Goal: Task Accomplishment & Management: Complete application form

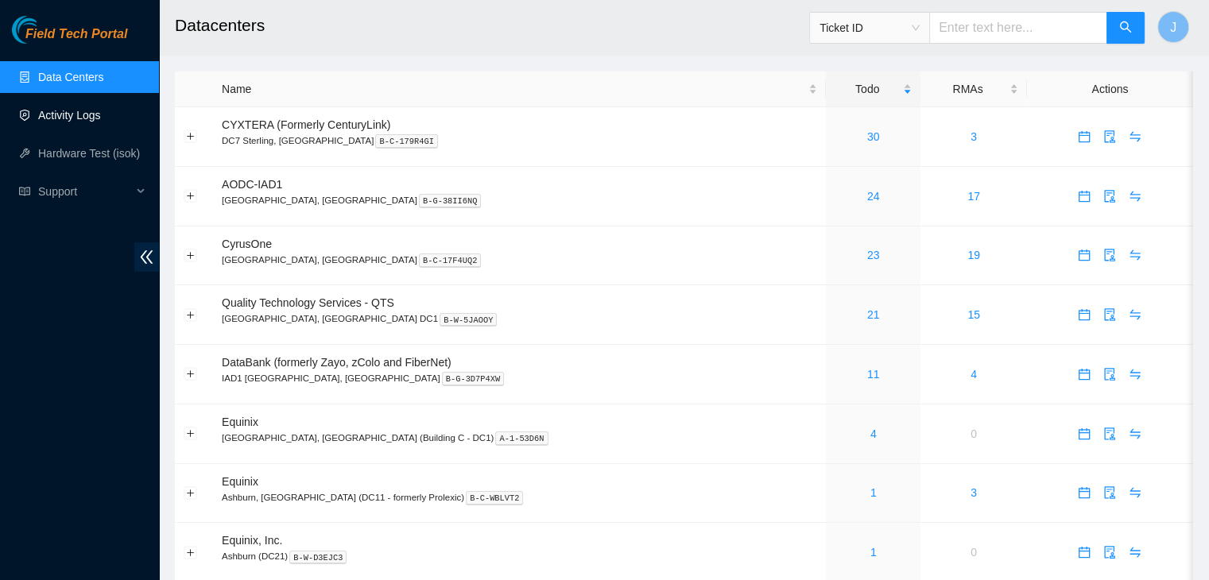
click at [63, 109] on link "Activity Logs" at bounding box center [69, 115] width 63 height 13
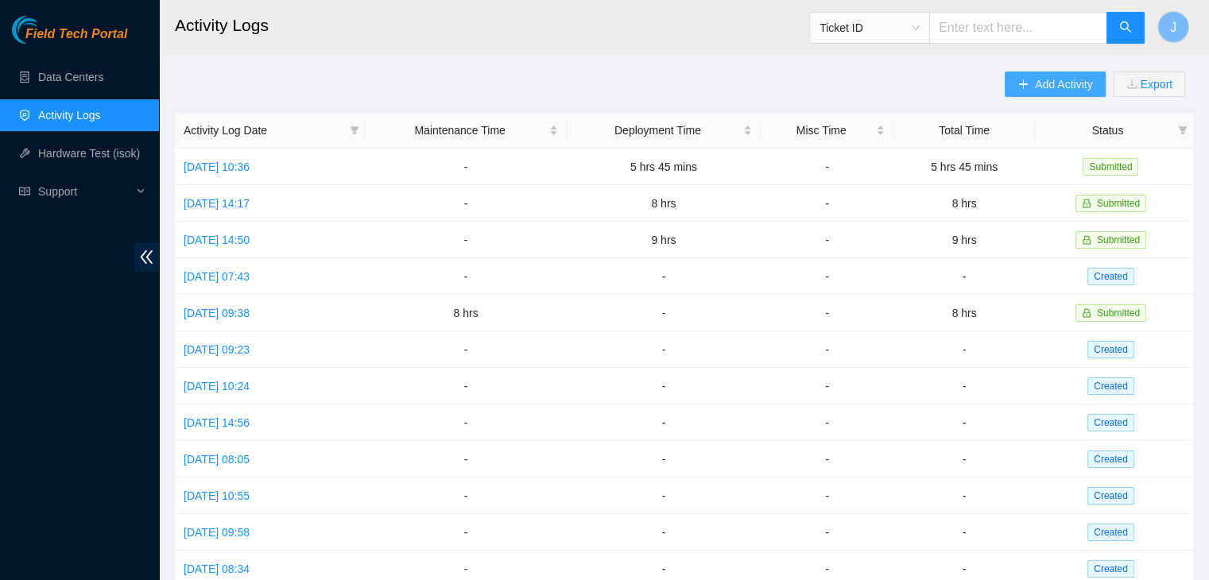
click at [1040, 90] on span "Add Activity" at bounding box center [1063, 84] width 57 height 17
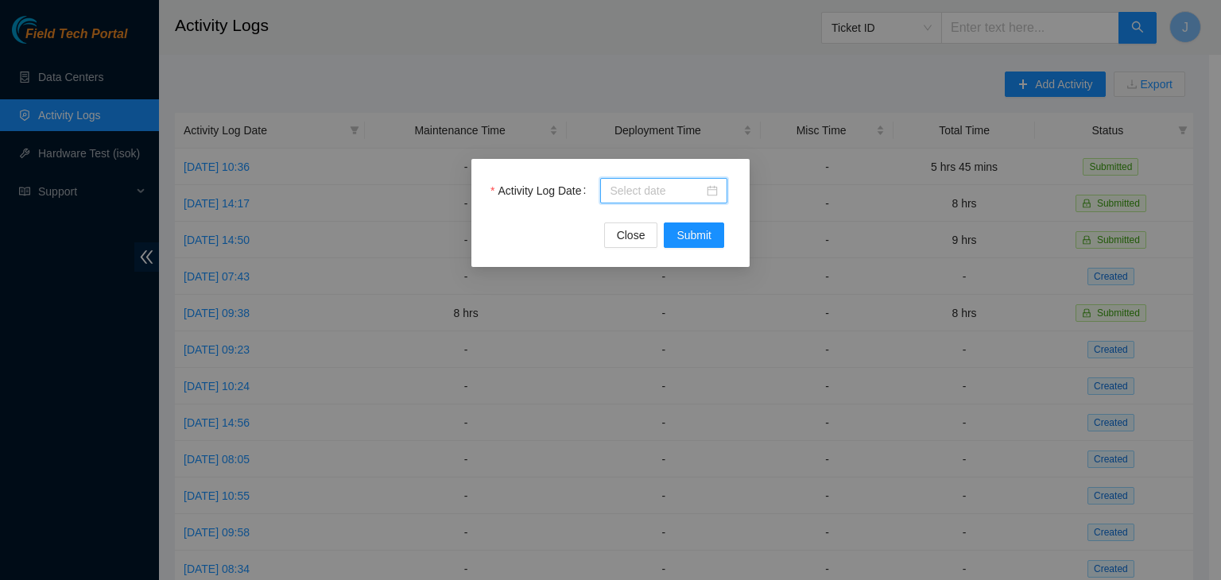
click at [631, 188] on input "Activity Log Date" at bounding box center [657, 190] width 94 height 17
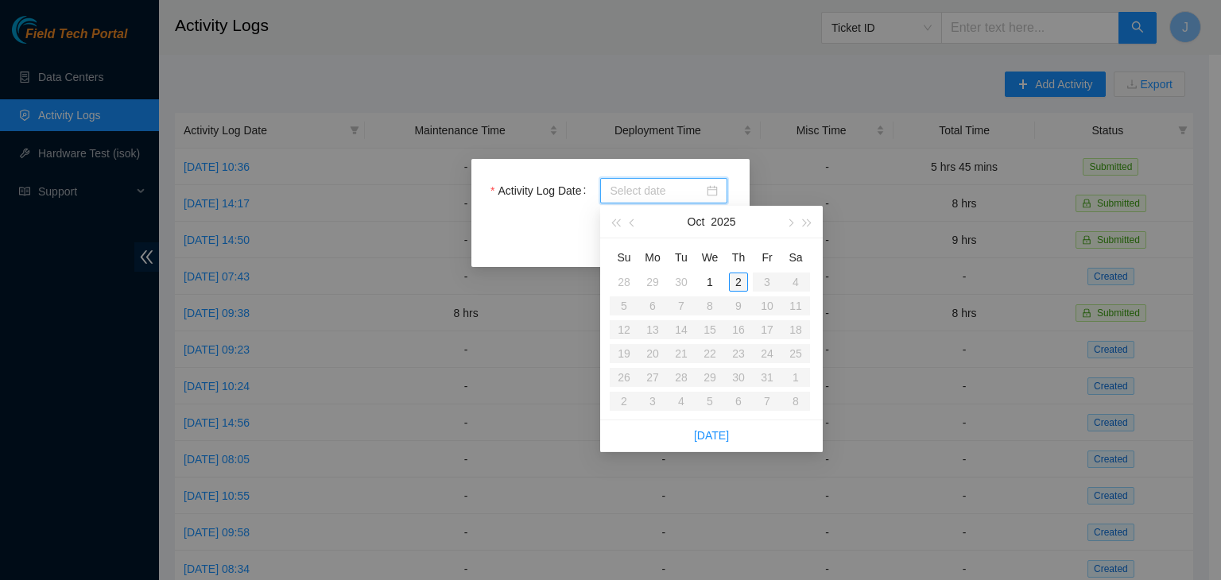
type input "[DATE]"
click at [742, 287] on div "2" at bounding box center [738, 282] width 19 height 19
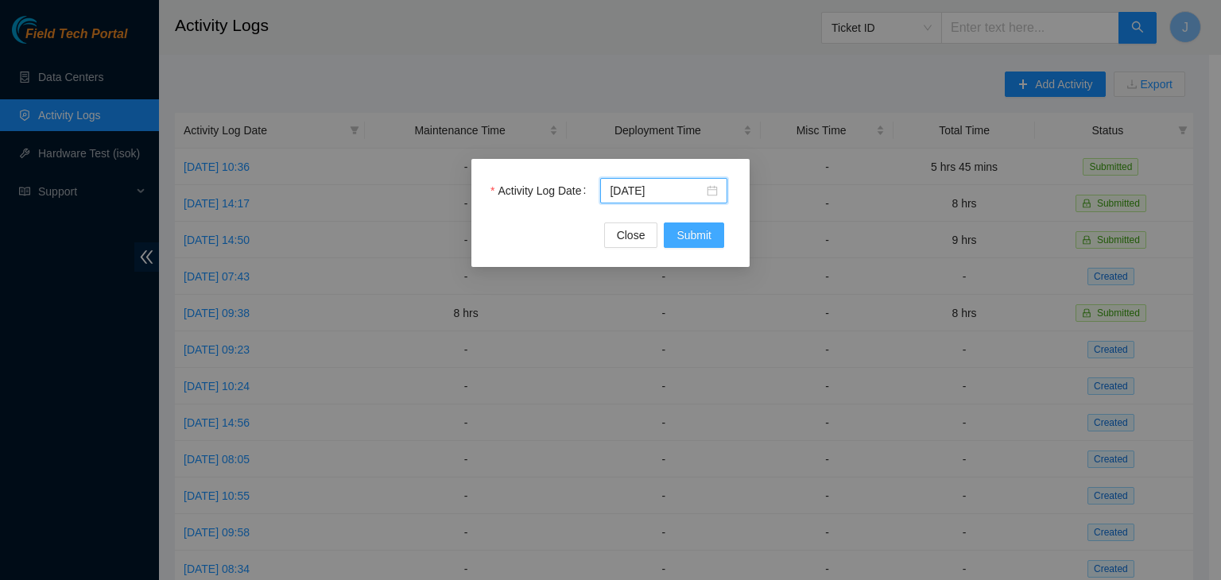
click at [694, 239] on span "Submit" at bounding box center [693, 235] width 35 height 17
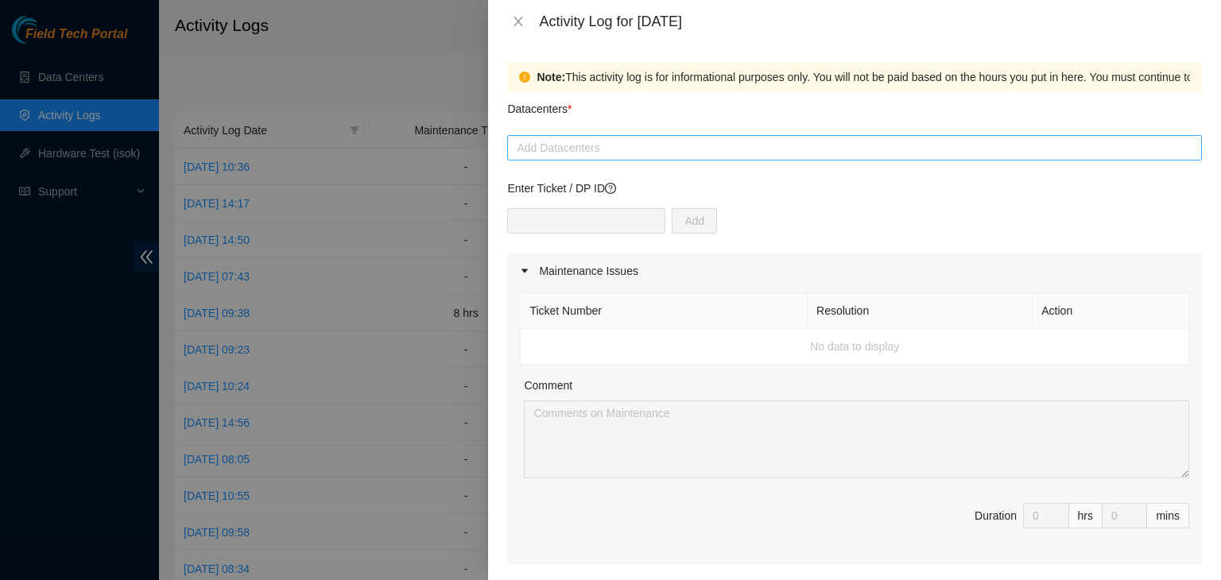
click at [649, 151] on div at bounding box center [854, 147] width 687 height 19
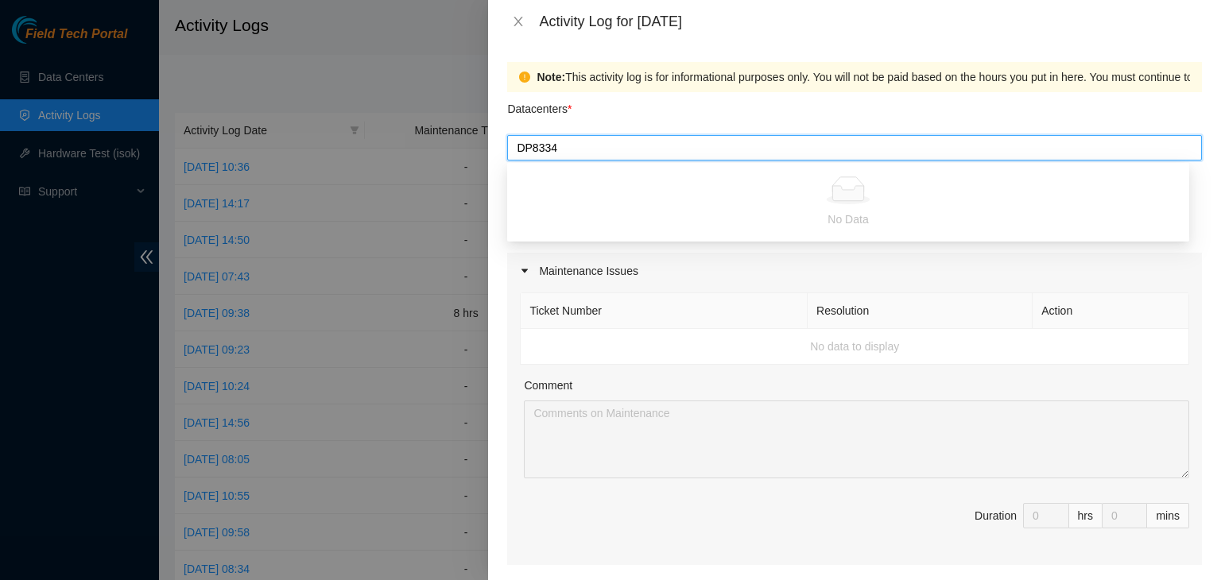
type input "DP83347"
click at [648, 179] on div at bounding box center [848, 190] width 663 height 28
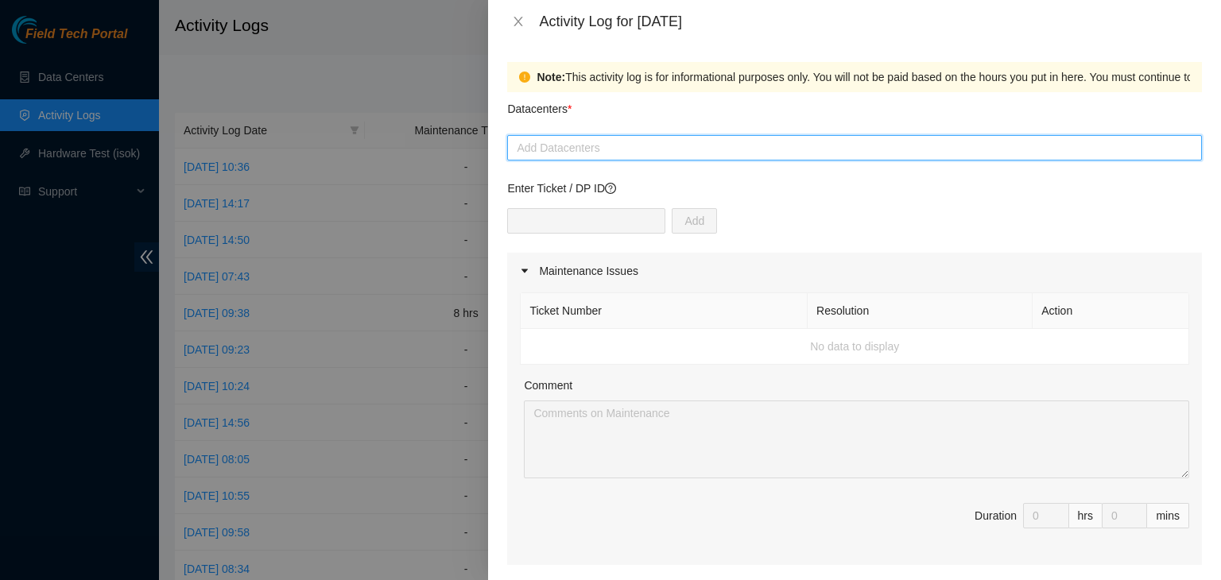
drag, startPoint x: 651, startPoint y: 151, endPoint x: 471, endPoint y: 145, distance: 180.5
click at [471, 145] on div "Activity Log for [DATE] Note: This activity log is for informational purposes o…" at bounding box center [610, 290] width 1221 height 580
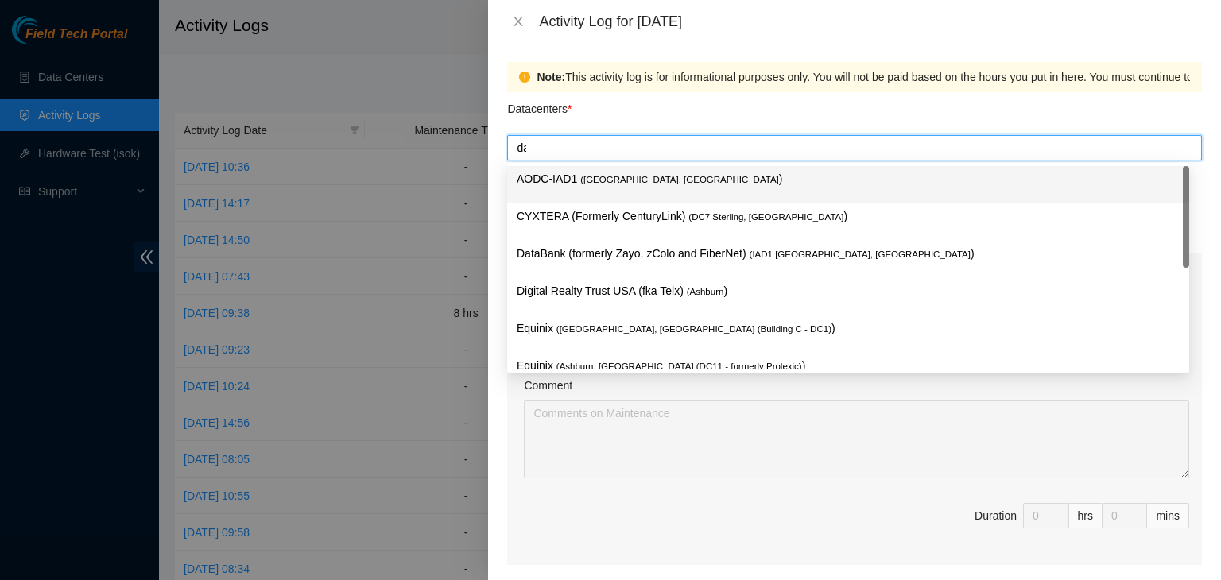
type input "data"
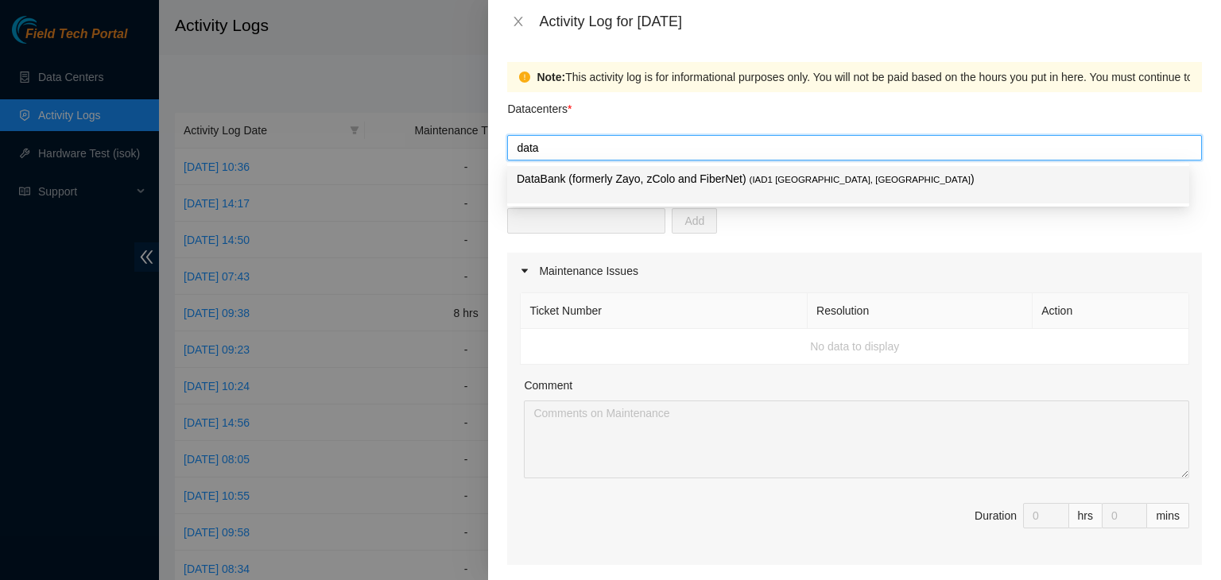
click at [660, 179] on p "DataBank (formerly Zayo, zColo and FiberNet) ( IAD1 [GEOGRAPHIC_DATA], [GEOGRAP…" at bounding box center [848, 179] width 663 height 18
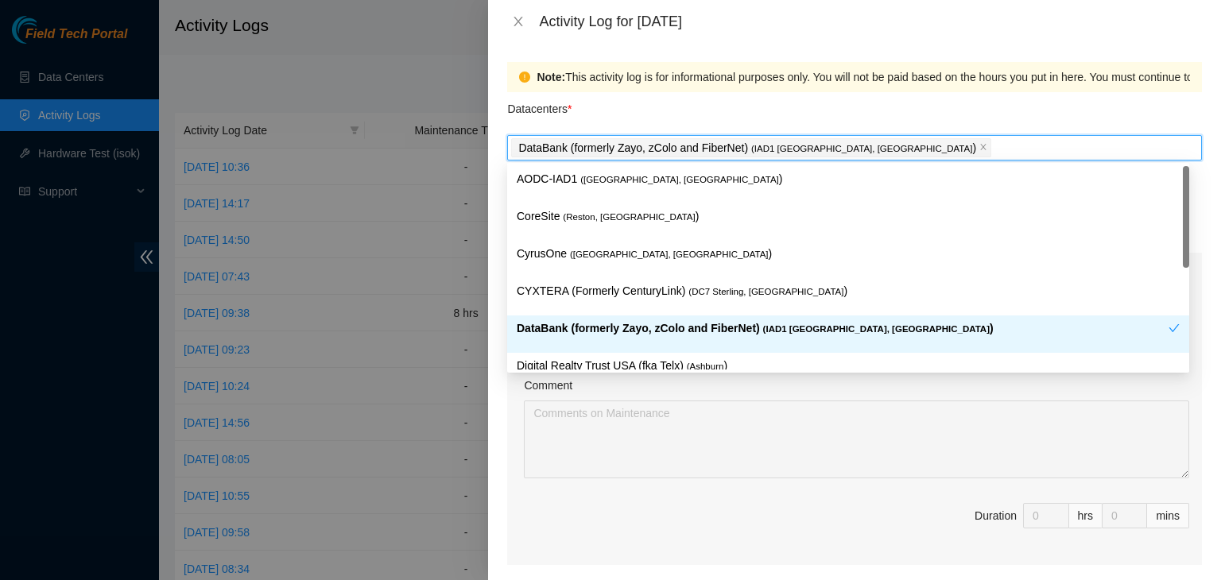
click at [629, 330] on p "DataBank (formerly Zayo, zColo and FiberNet) ( IAD1 [GEOGRAPHIC_DATA], [GEOGRAP…" at bounding box center [843, 329] width 652 height 18
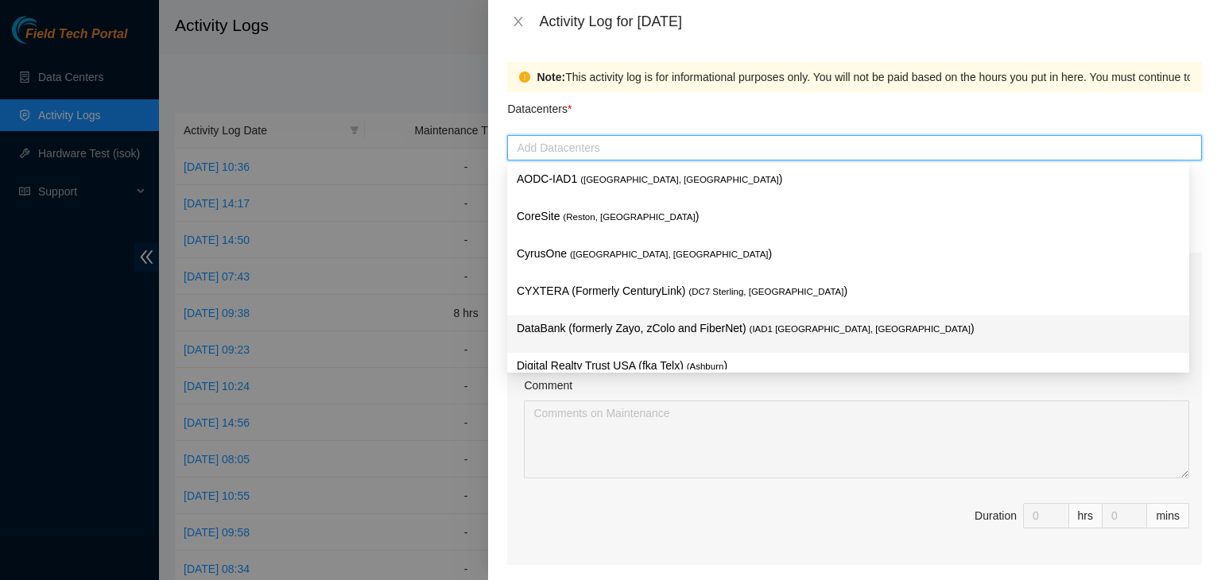
click at [629, 330] on p "DataBank (formerly Zayo, zColo and FiberNet) ( IAD1 [GEOGRAPHIC_DATA], [GEOGRAP…" at bounding box center [848, 329] width 663 height 18
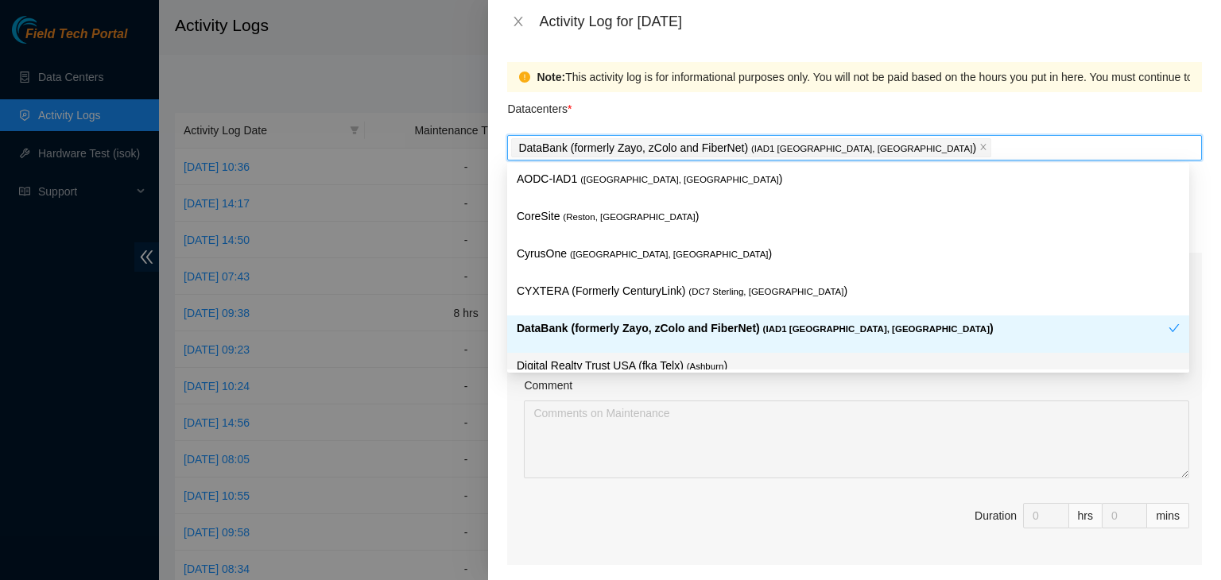
click at [672, 482] on div "Ticket Number Resolution Action No data to display Comment Duration 0 hrs 0 mins" at bounding box center [854, 427] width 695 height 276
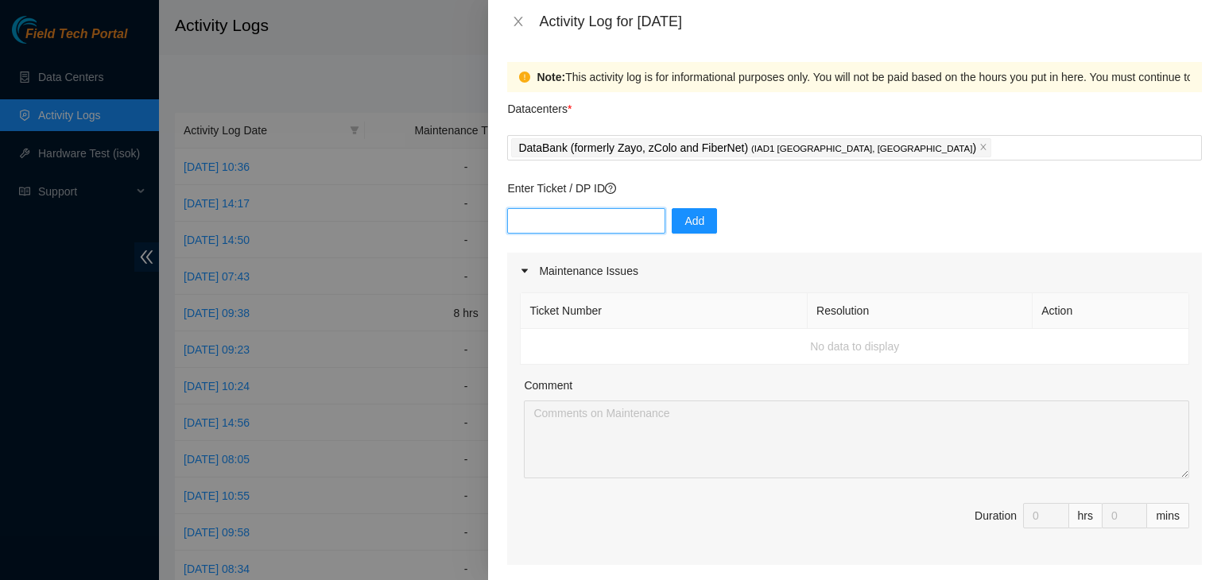
click at [604, 214] on input "text" at bounding box center [586, 220] width 158 height 25
type input "DP83347"
click at [677, 353] on td "No data to display" at bounding box center [855, 347] width 668 height 36
click at [684, 220] on span "Add" at bounding box center [694, 220] width 20 height 17
click at [575, 223] on input "text" at bounding box center [586, 220] width 158 height 25
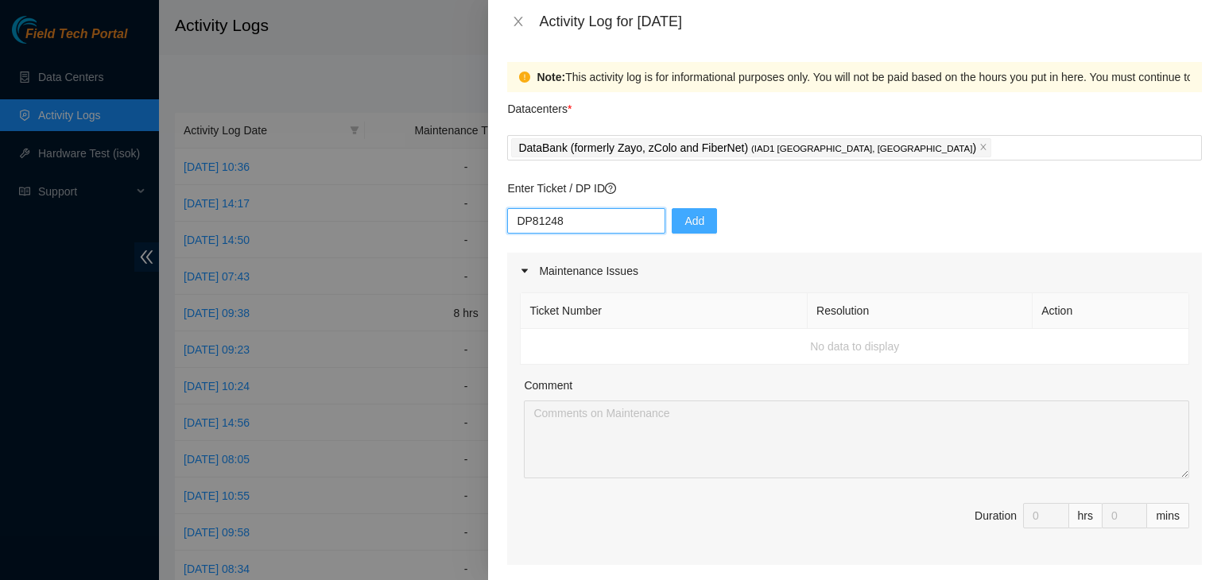
type input "DP81248"
click at [684, 225] on span "Add" at bounding box center [694, 220] width 20 height 17
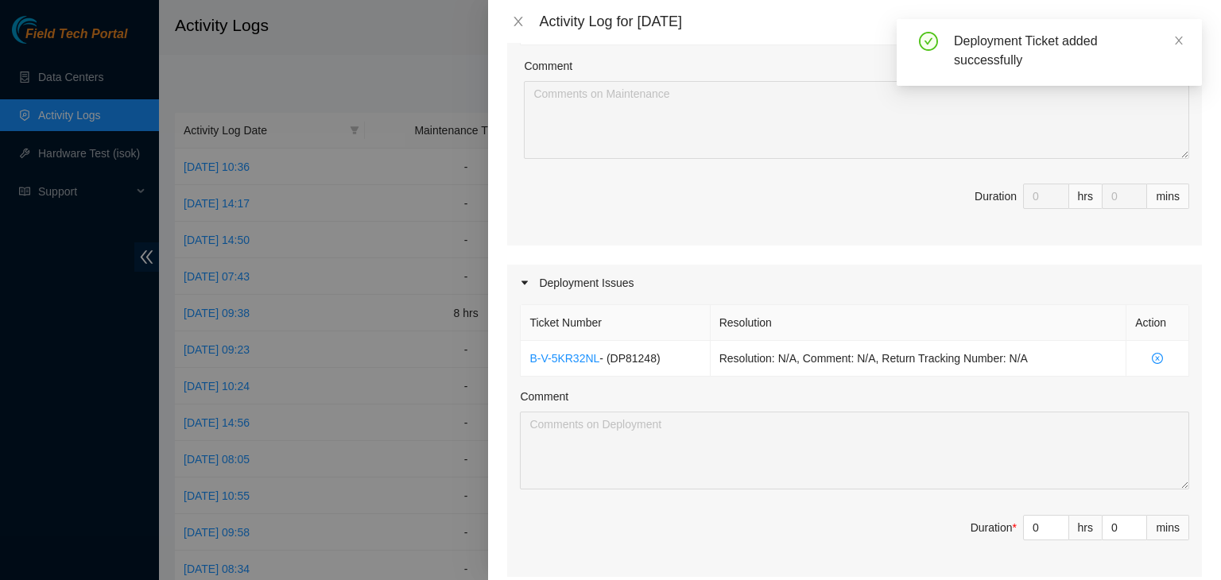
scroll to position [372, 0]
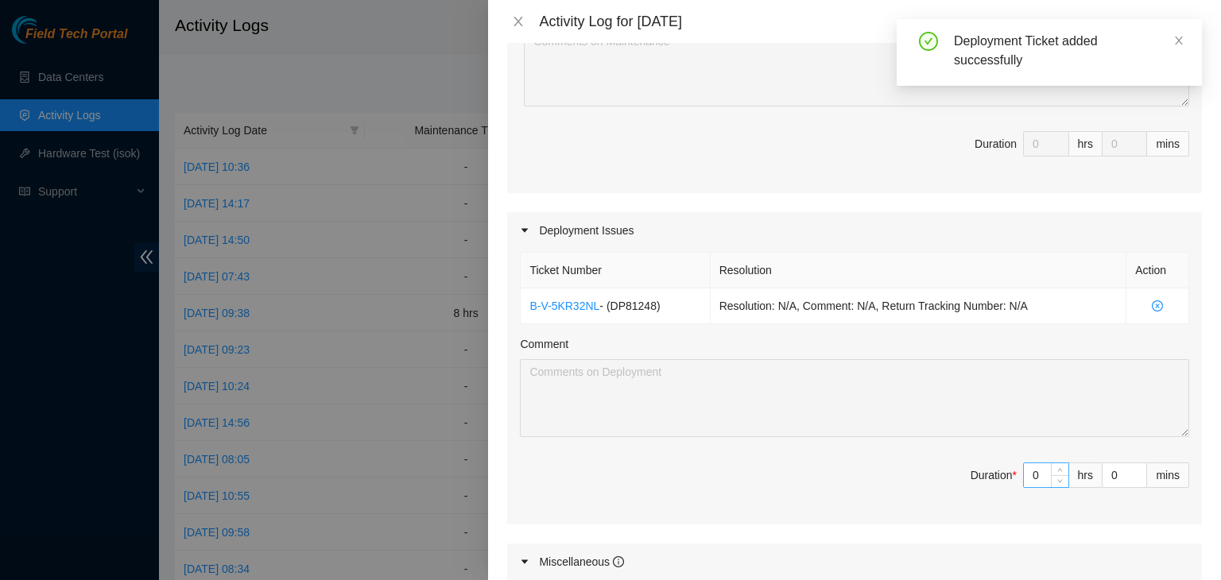
click at [1033, 475] on input "0" at bounding box center [1046, 475] width 45 height 24
type input "8"
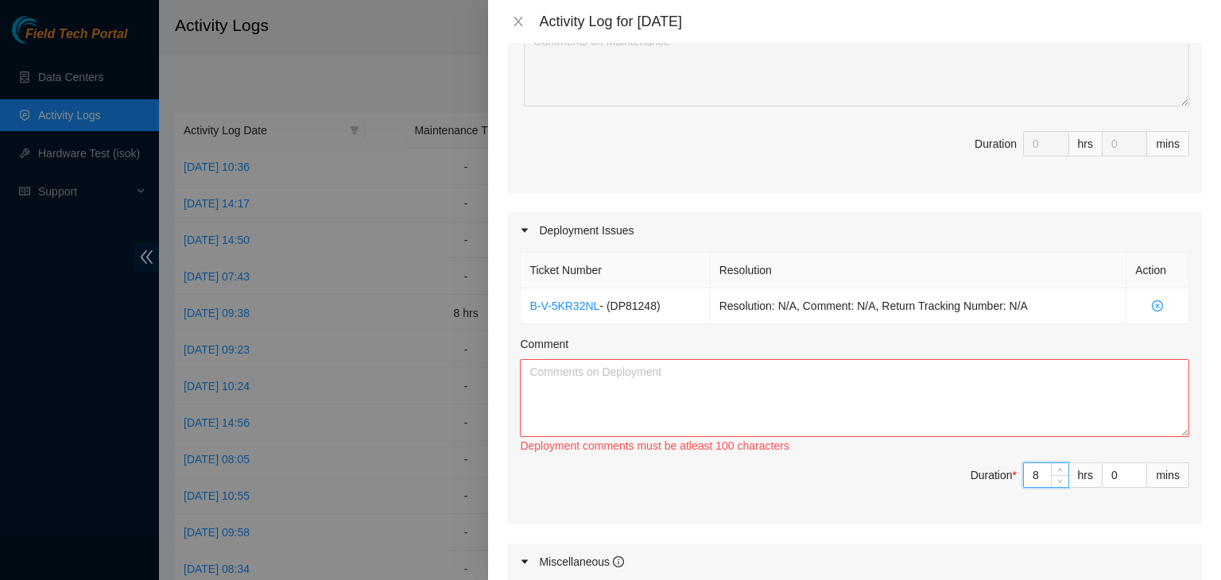
type input "8"
click at [844, 383] on textarea "Comment" at bounding box center [854, 398] width 669 height 78
paste textarea "EOD corrected issues listed in the webex thread. Took and supplied photos to th…"
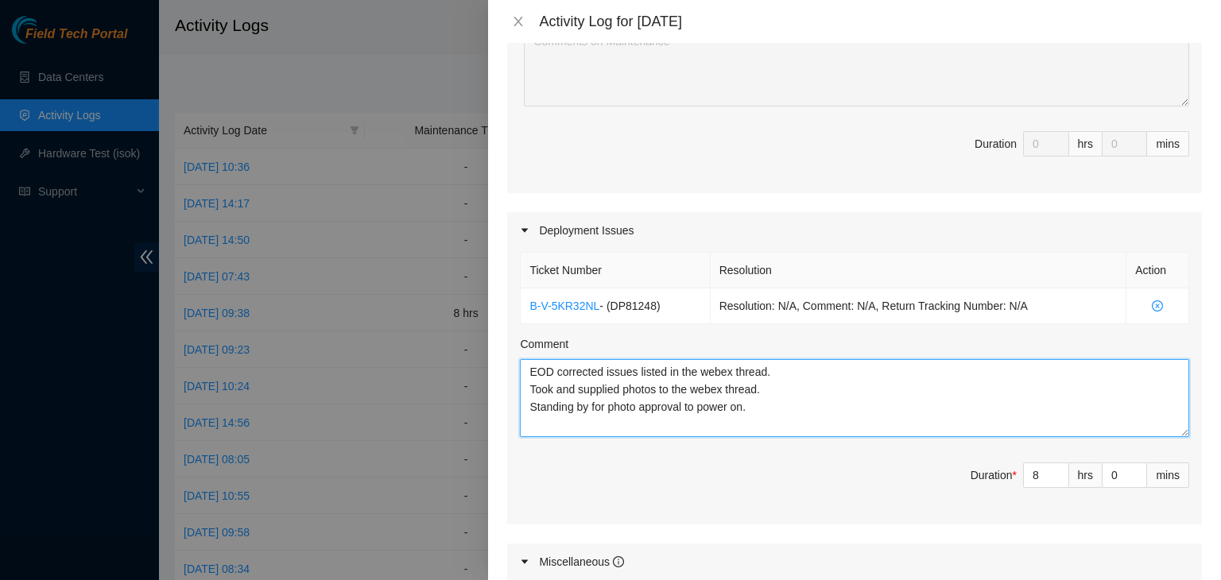
scroll to position [13, 0]
paste textarea "Hey Team, Continued running fibers for r04 rack. All completed runs have been m…"
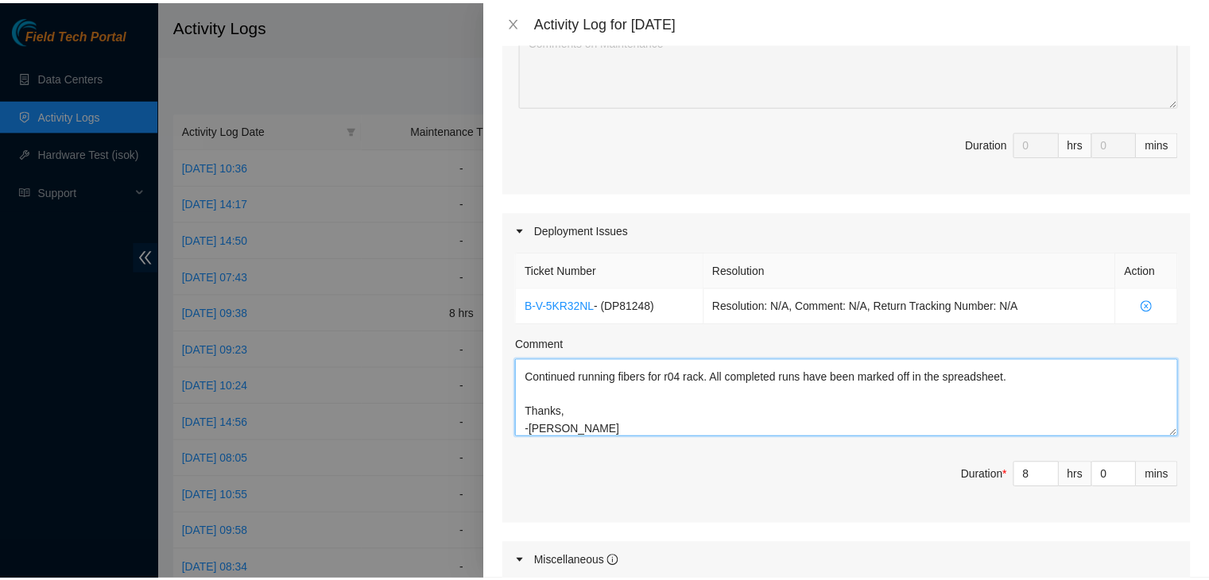
scroll to position [727, 0]
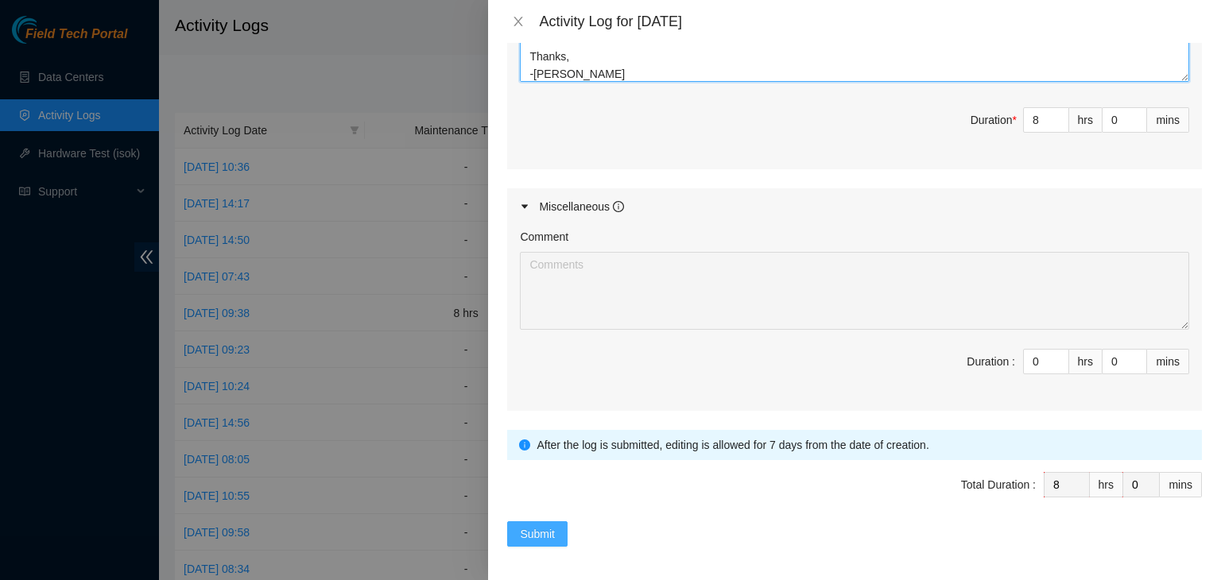
type textarea "EOD corrected issues listed in the webex thread. Took and supplied photos to th…"
click at [555, 525] on button "Submit" at bounding box center [537, 533] width 60 height 25
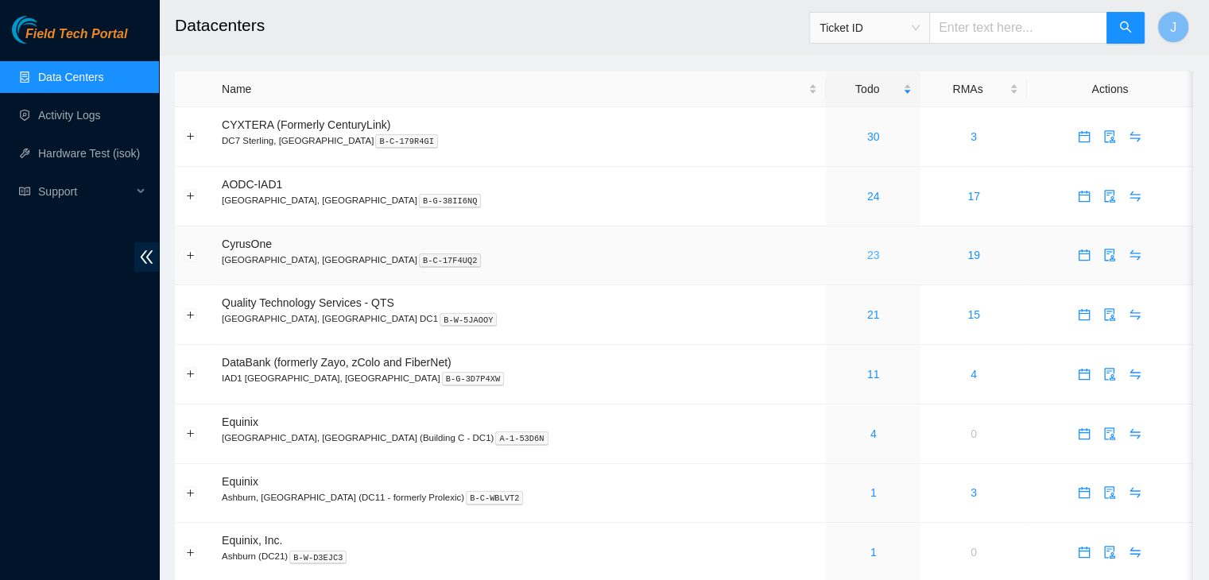
click at [867, 254] on link "23" at bounding box center [873, 255] width 13 height 13
